Goal: Task Accomplishment & Management: Manage account settings

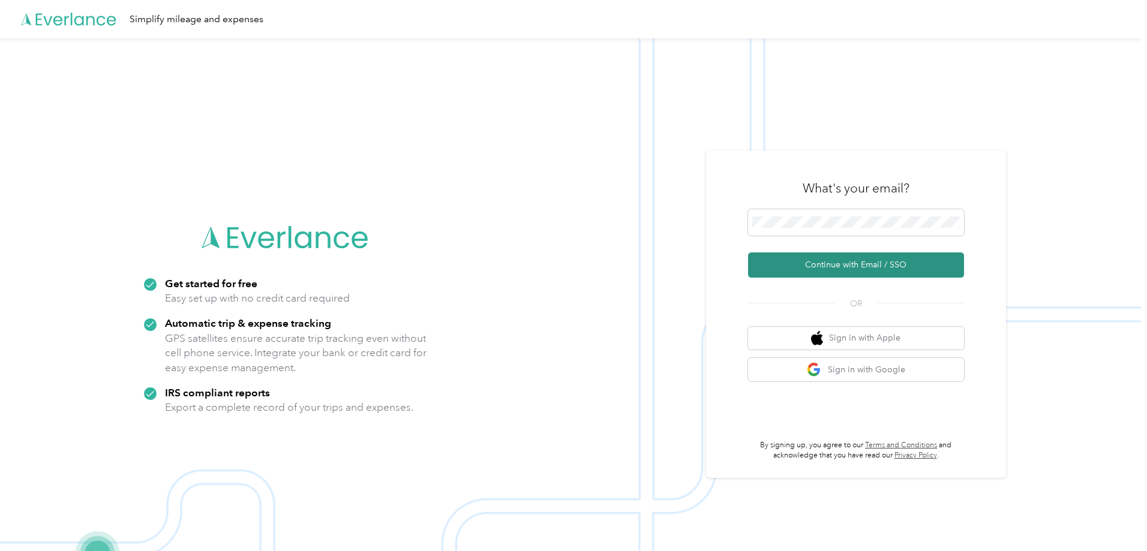
click at [854, 254] on button "Continue with Email / SSO" at bounding box center [856, 265] width 216 height 25
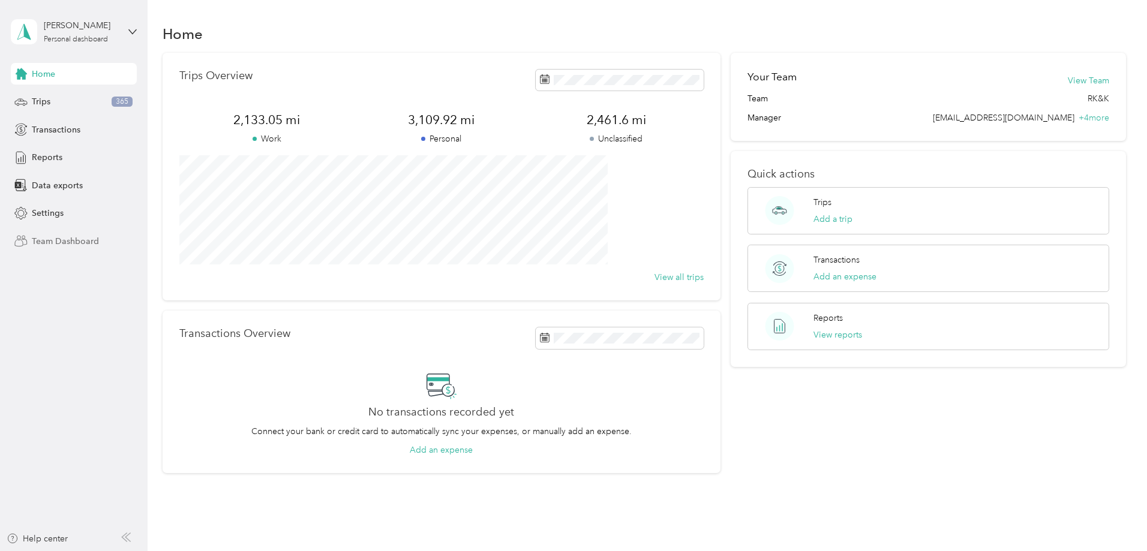
click at [61, 240] on span "Team Dashboard" at bounding box center [65, 241] width 67 height 13
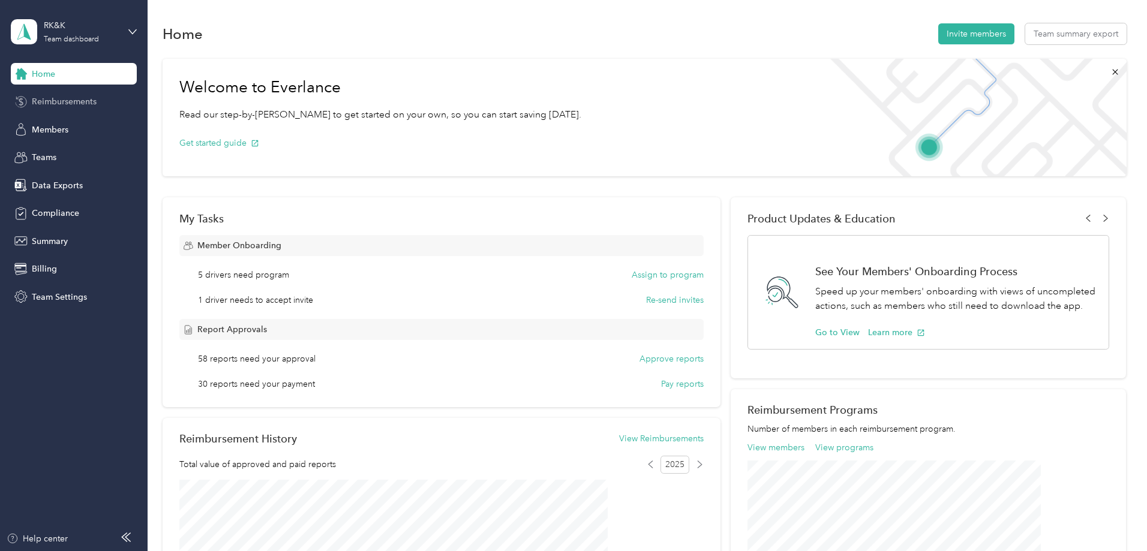
click at [68, 103] on span "Reimbursements" at bounding box center [64, 101] width 65 height 13
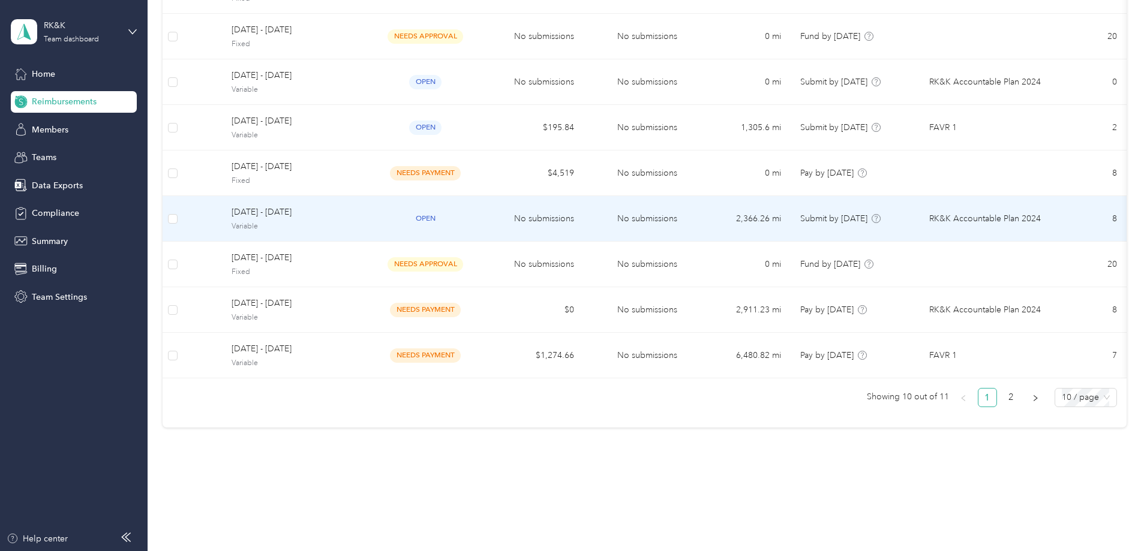
scroll to position [265, 0]
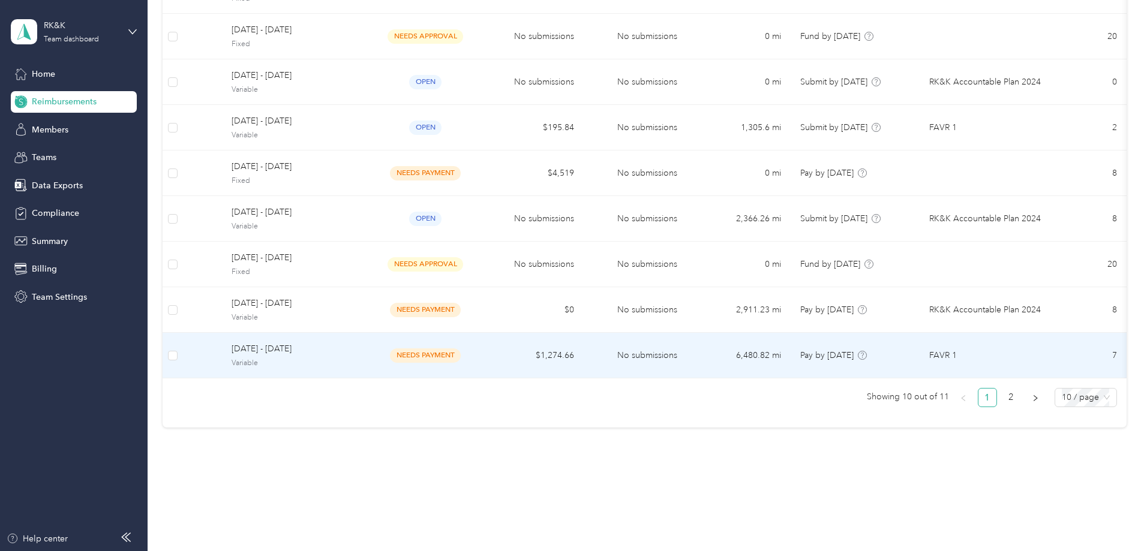
click at [361, 358] on span "Variable" at bounding box center [297, 363] width 130 height 11
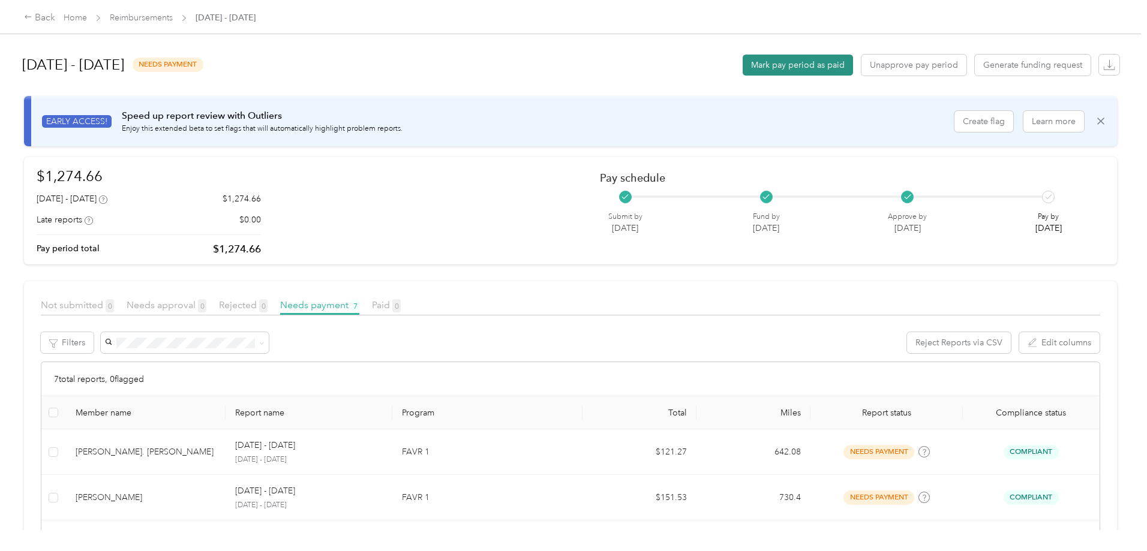
click at [743, 63] on button "Mark pay period as paid" at bounding box center [798, 65] width 110 height 21
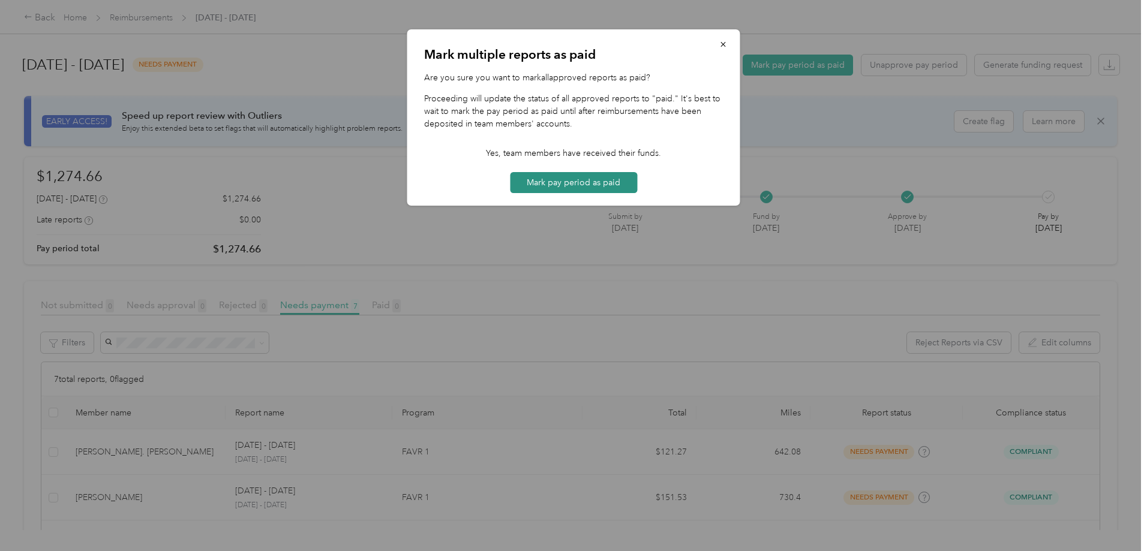
click at [551, 185] on button "Mark pay period as paid" at bounding box center [573, 182] width 127 height 21
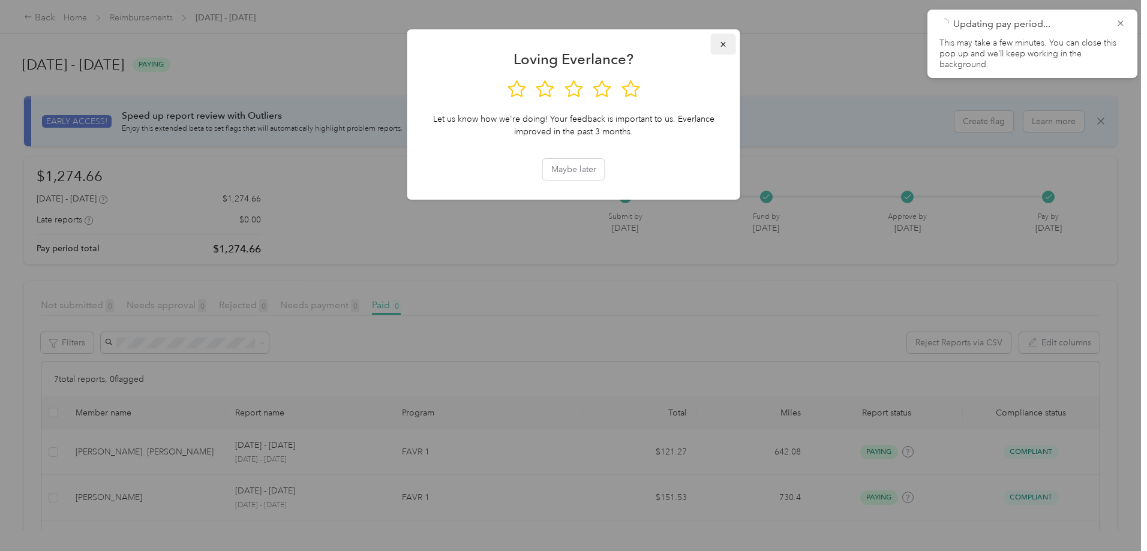
click at [724, 45] on icon "button" at bounding box center [723, 44] width 5 height 5
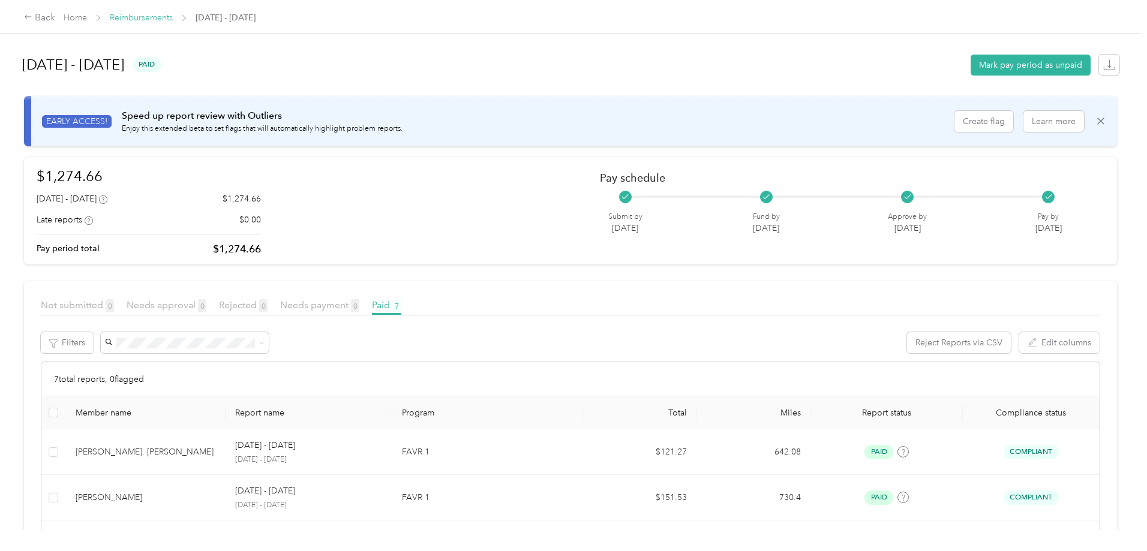
click at [173, 16] on link "Reimbursements" at bounding box center [141, 18] width 63 height 10
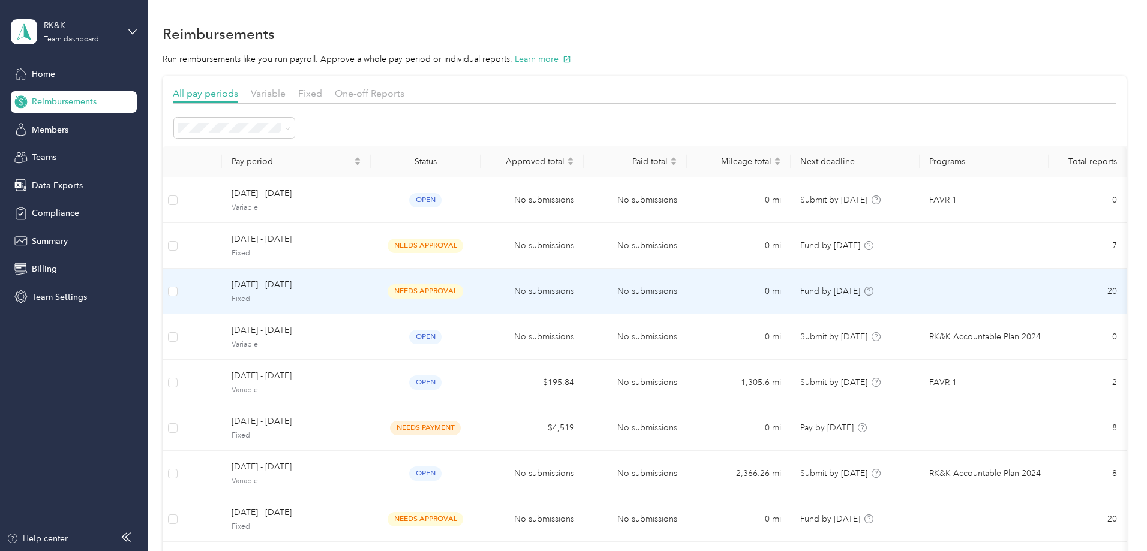
scroll to position [265, 0]
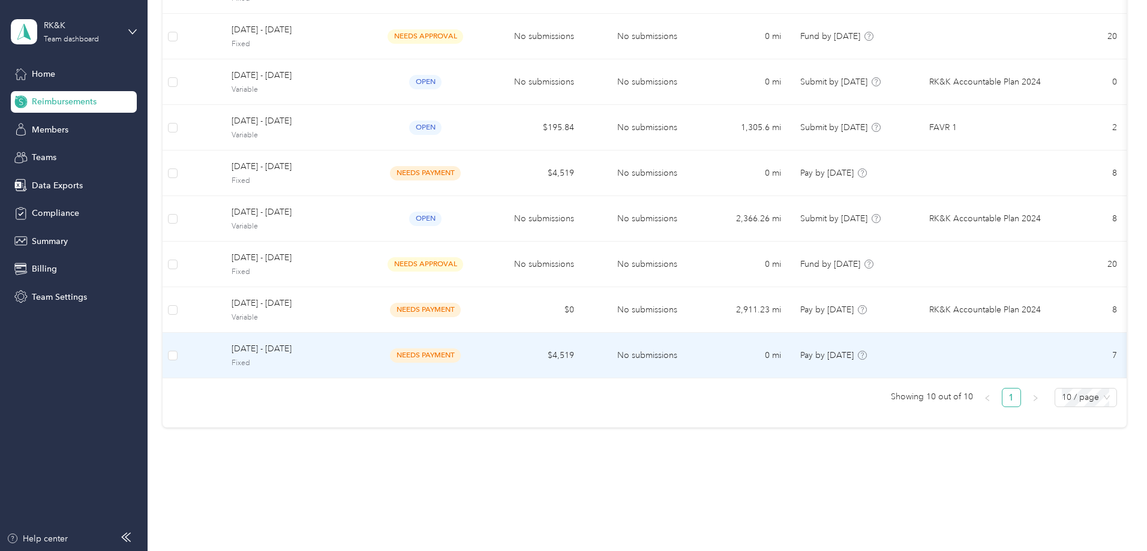
click at [584, 347] on td "$4,519" at bounding box center [532, 356] width 103 height 46
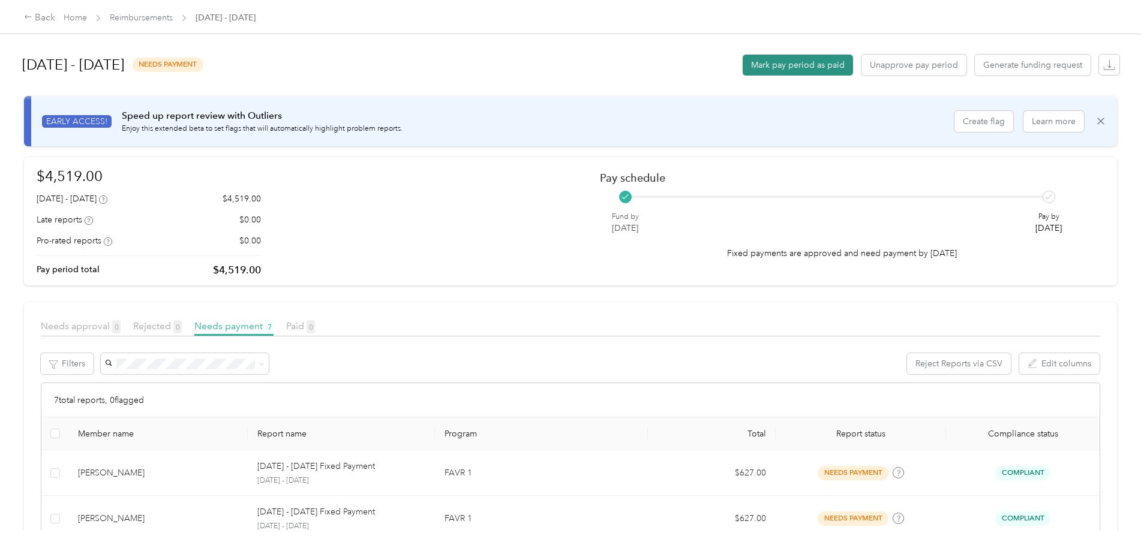
click at [743, 64] on button "Mark pay period as paid" at bounding box center [798, 65] width 110 height 21
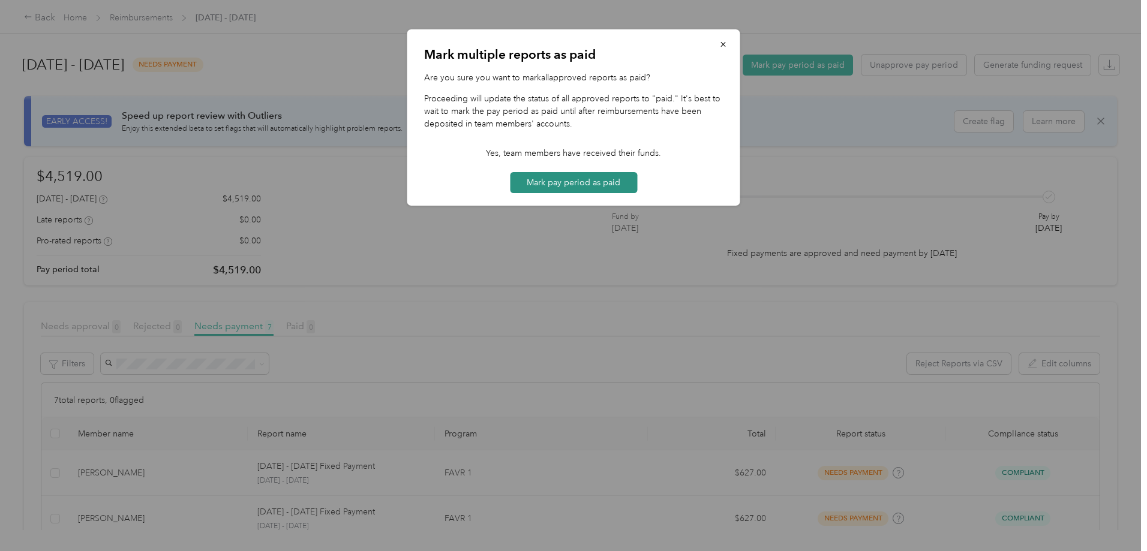
click at [604, 181] on button "Mark pay period as paid" at bounding box center [573, 182] width 127 height 21
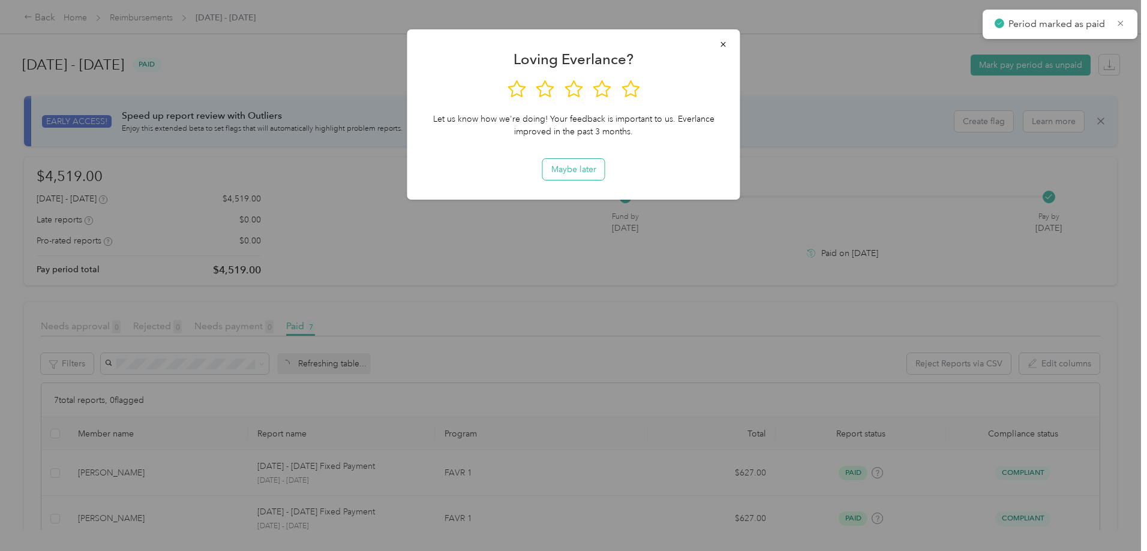
click at [577, 178] on button "Maybe later" at bounding box center [574, 169] width 62 height 21
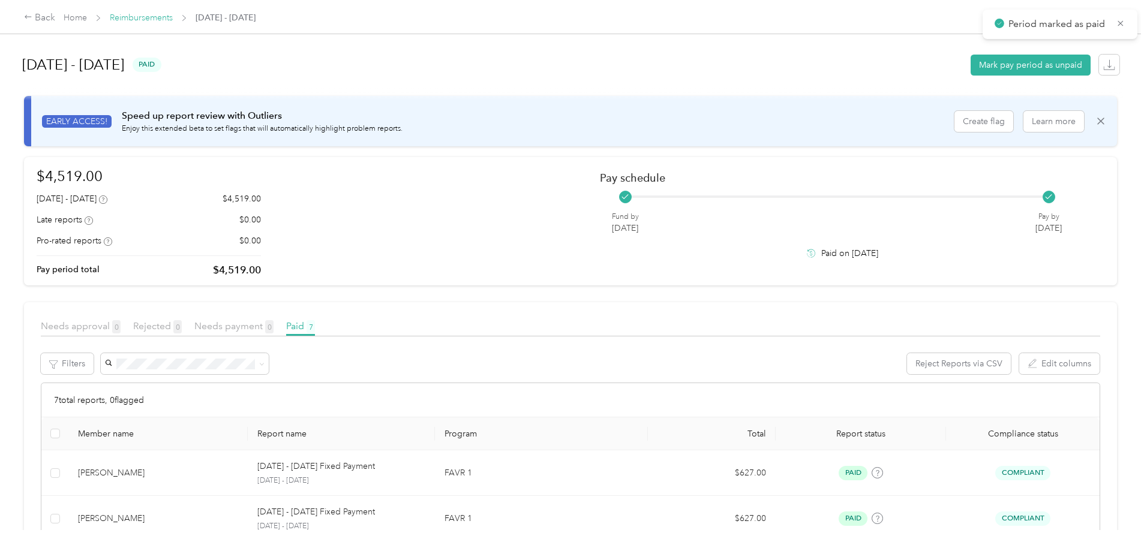
click at [173, 16] on link "Reimbursements" at bounding box center [141, 18] width 63 height 10
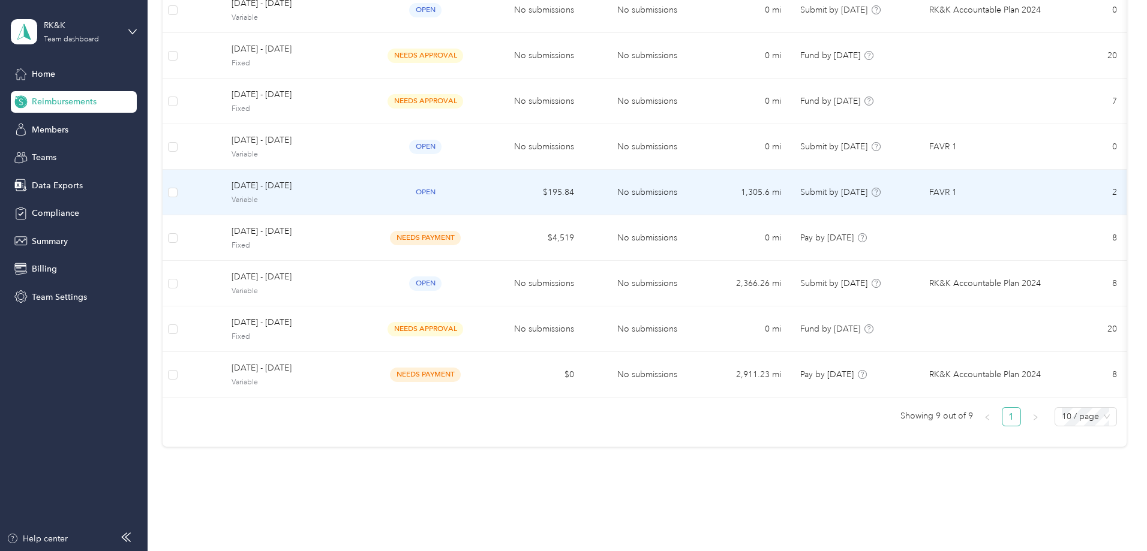
scroll to position [220, 0]
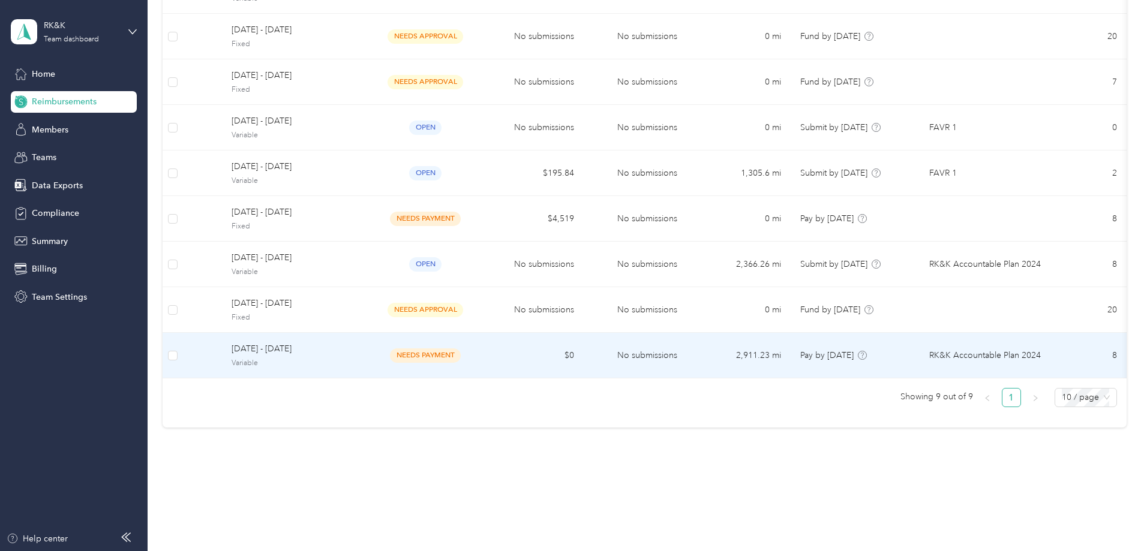
click at [574, 345] on td "$0" at bounding box center [532, 356] width 103 height 46
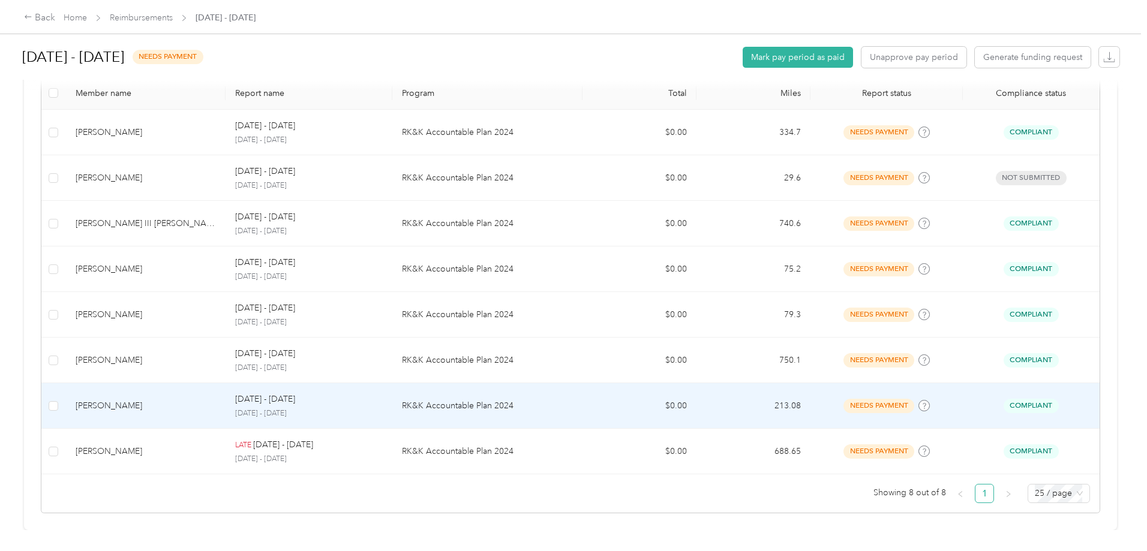
scroll to position [146, 0]
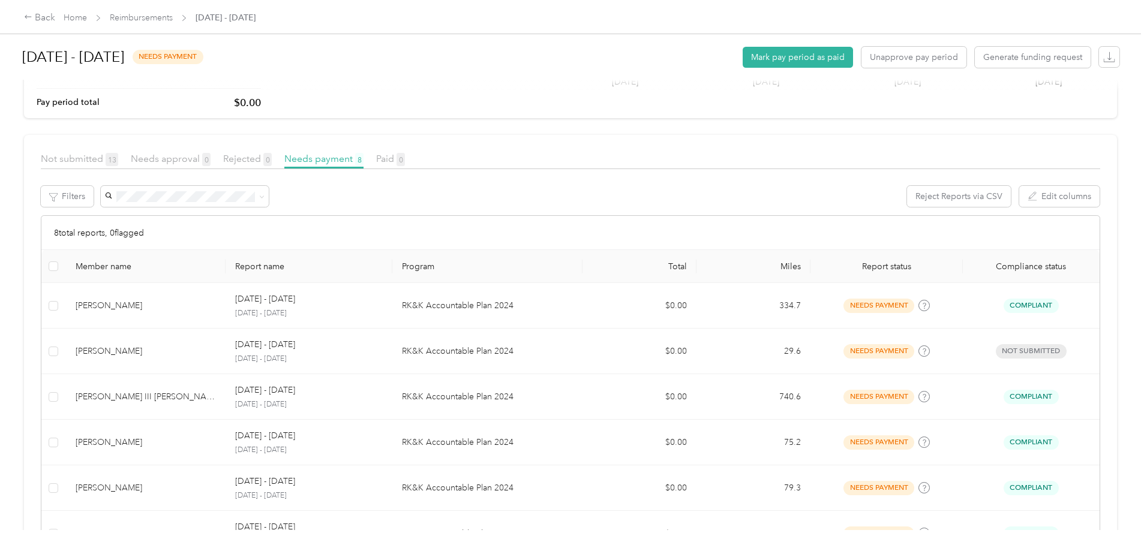
click at [71, 500] on div "Back Home Reimbursements [DATE] - [DATE] [DATE] - [DATE] needs payment Mark pay…" at bounding box center [570, 275] width 1141 height 551
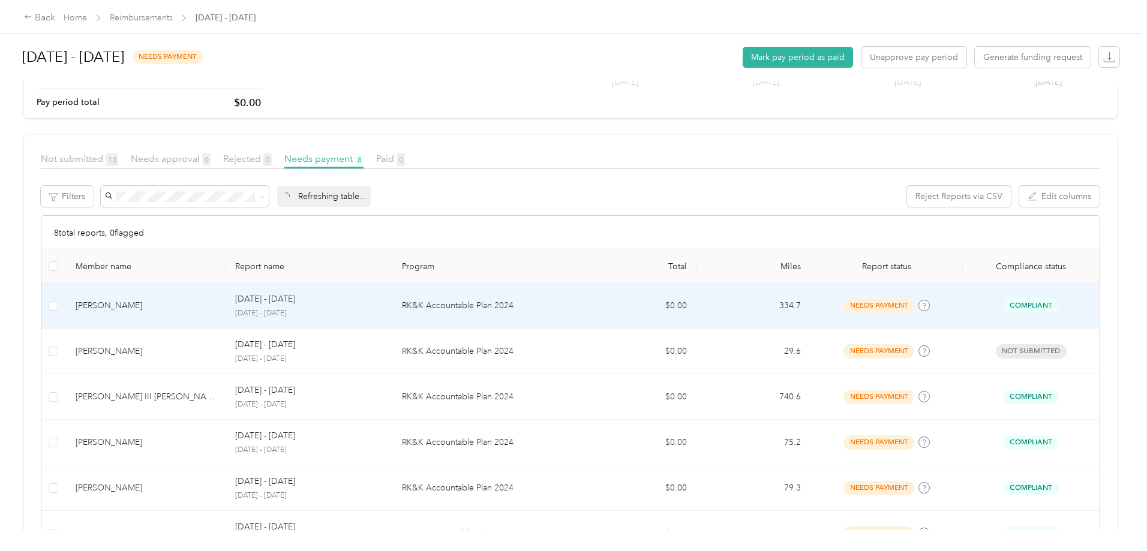
click at [226, 299] on td "[PERSON_NAME]" at bounding box center [146, 306] width 160 height 46
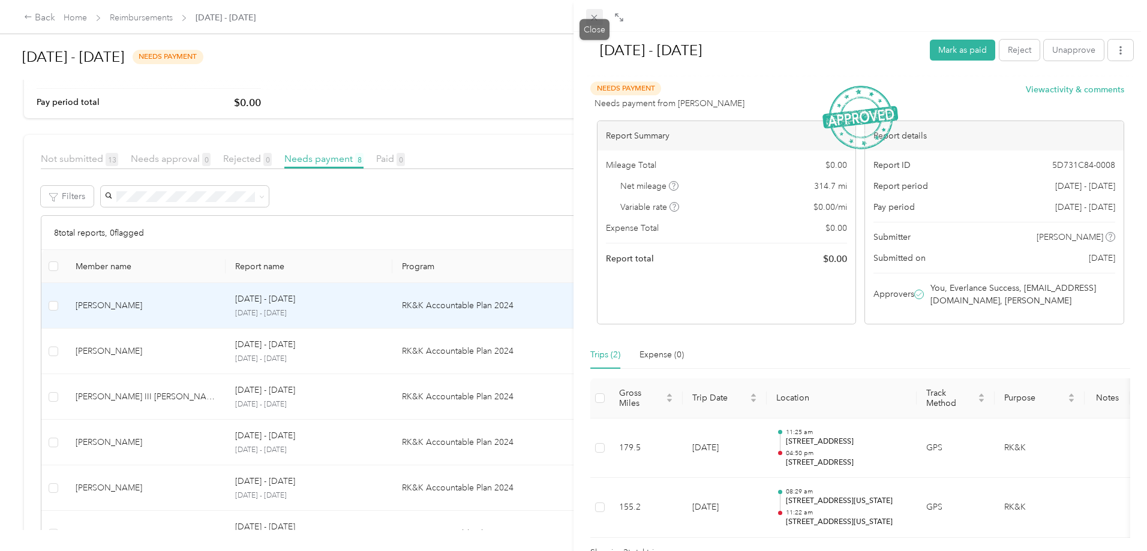
click at [596, 14] on icon at bounding box center [594, 18] width 10 height 10
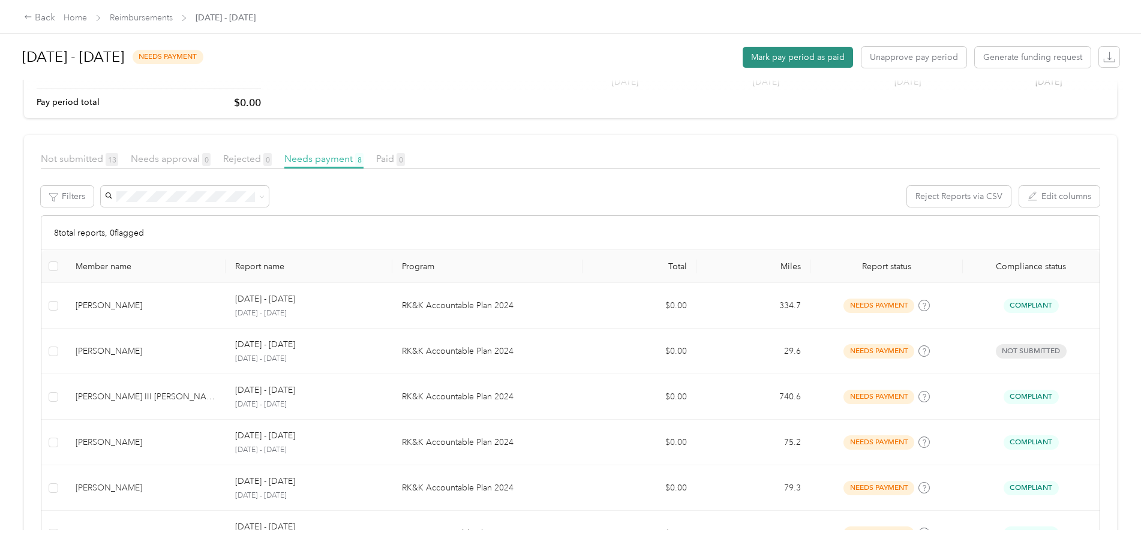
click at [743, 54] on button "Mark pay period as paid" at bounding box center [798, 57] width 110 height 21
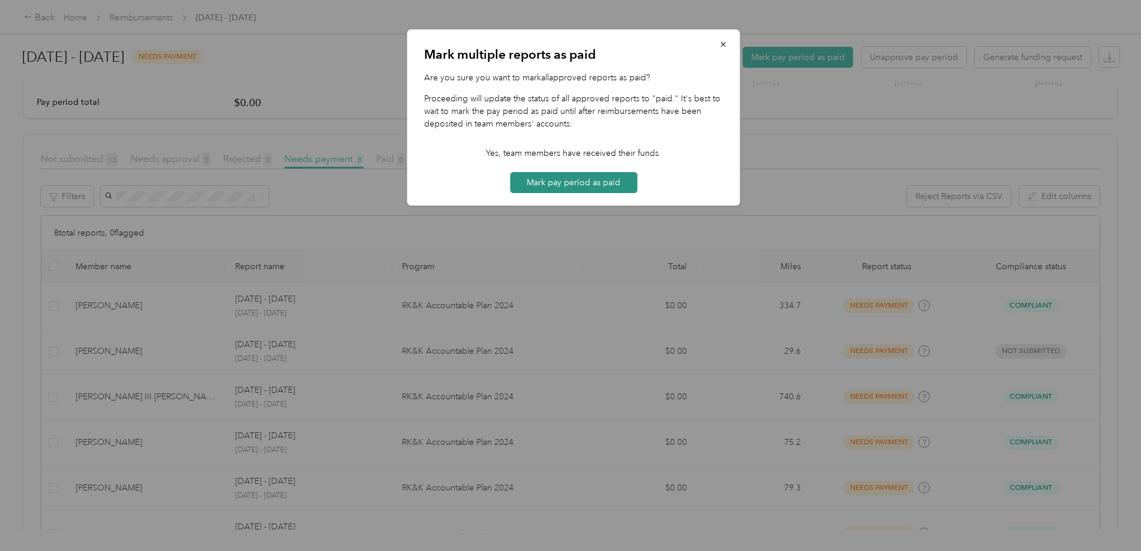
click at [601, 178] on button "Mark pay period as paid" at bounding box center [573, 182] width 127 height 21
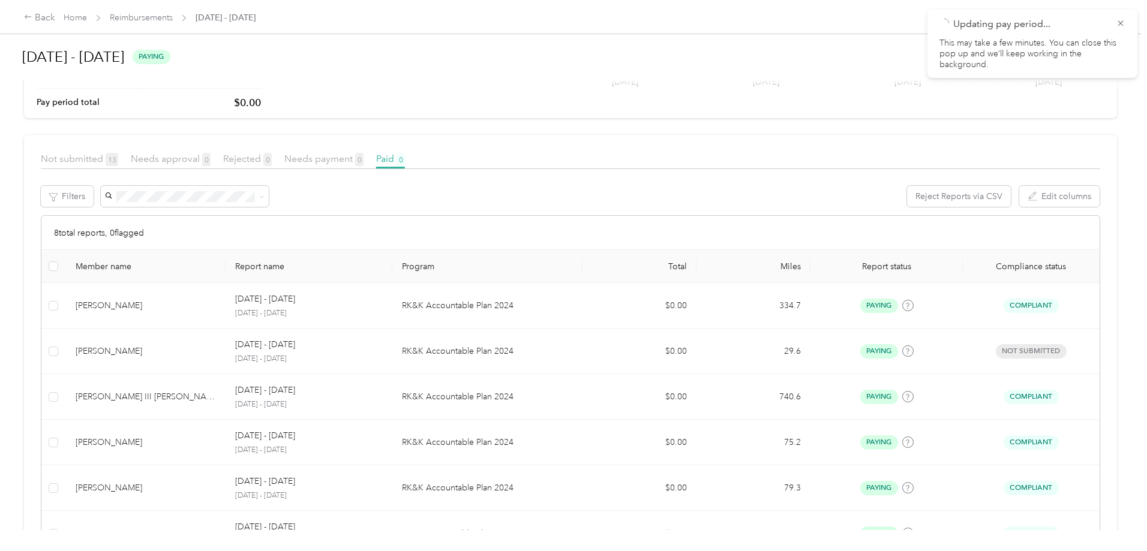
scroll to position [146, 0]
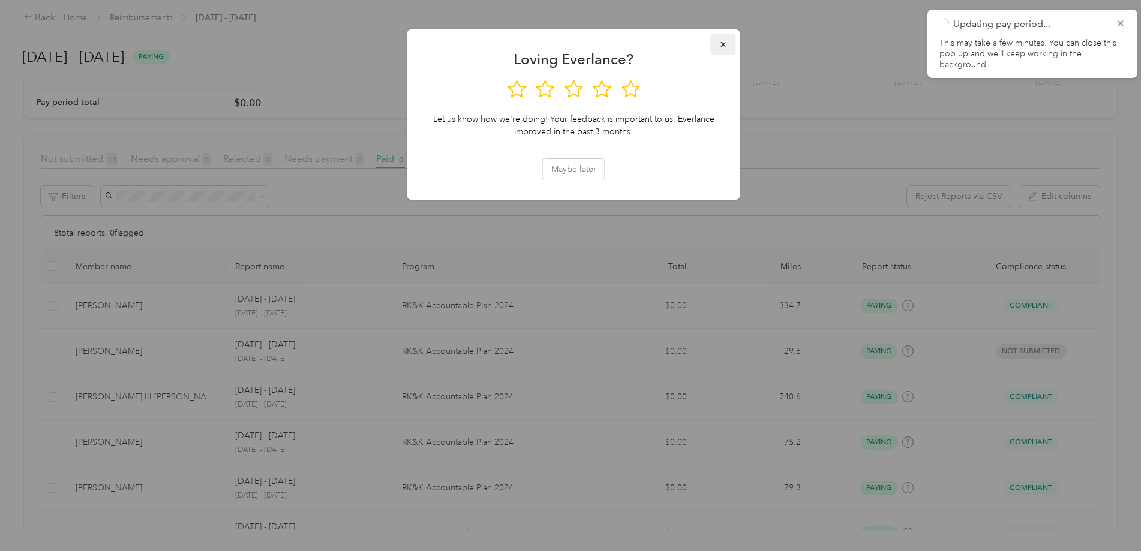
click at [725, 44] on icon "button" at bounding box center [723, 44] width 8 height 8
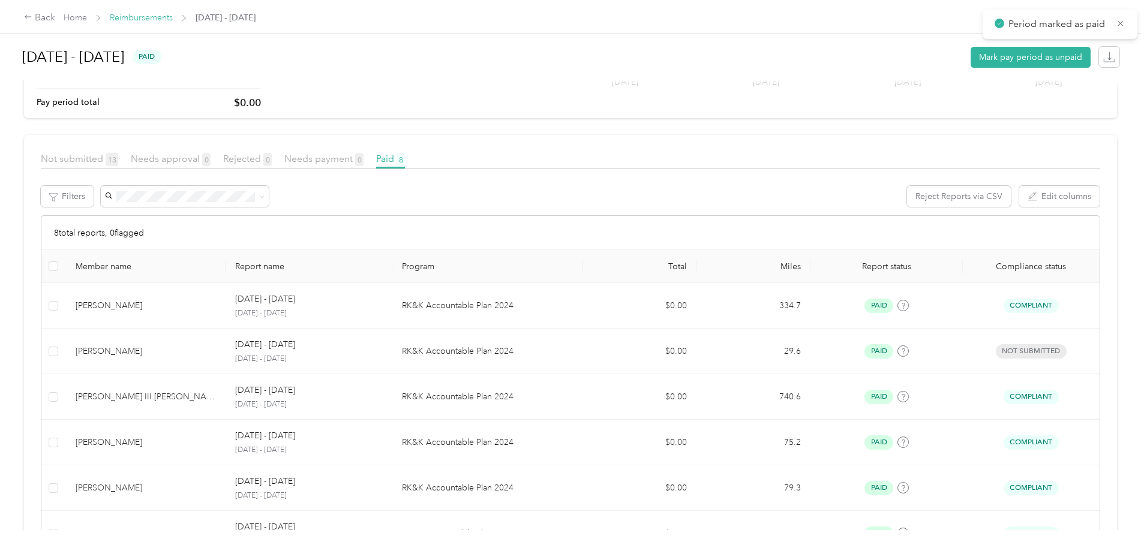
click at [173, 15] on link "Reimbursements" at bounding box center [141, 18] width 63 height 10
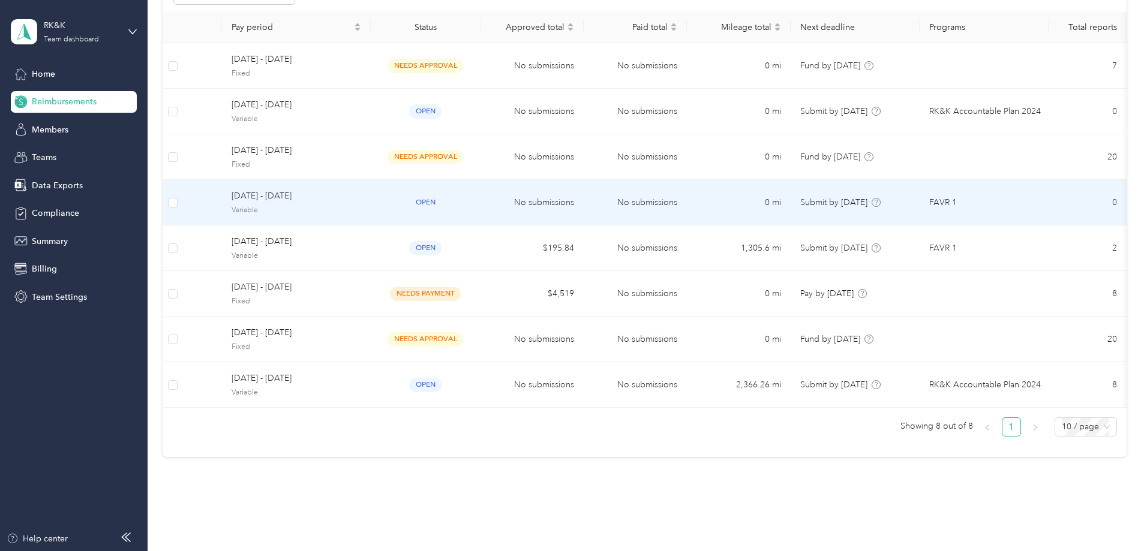
scroll to position [174, 0]
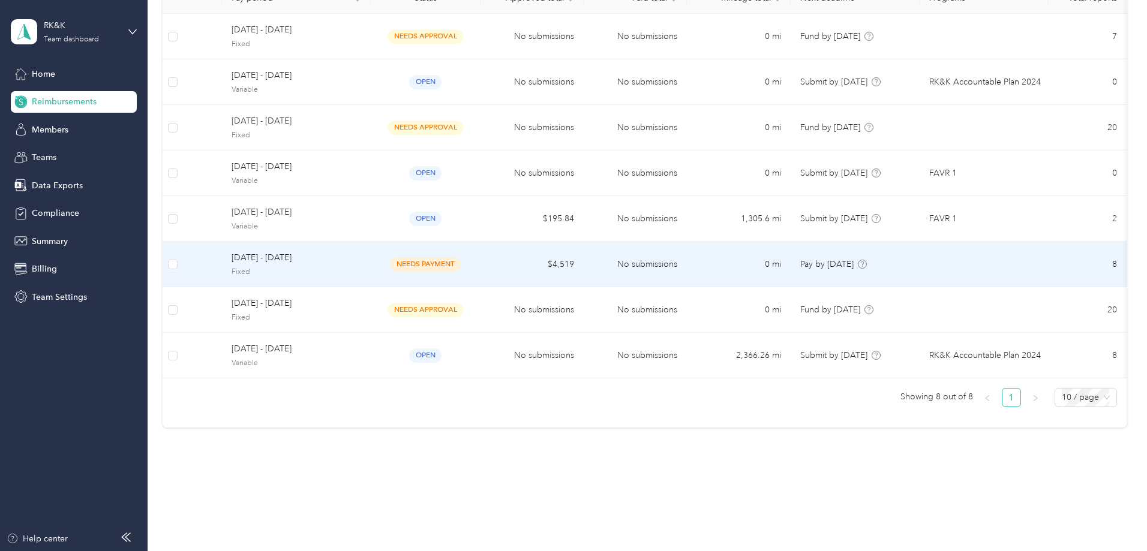
click at [440, 250] on td "needs payment" at bounding box center [426, 265] width 110 height 46
